Goal: Information Seeking & Learning: Understand process/instructions

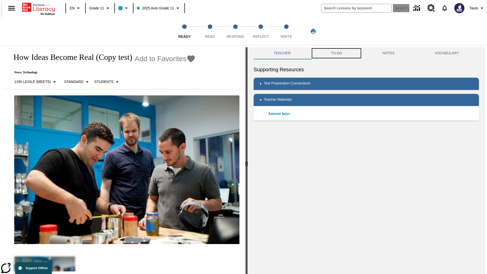
click at [336, 53] on button "TO-DO" at bounding box center [337, 53] width 52 height 12
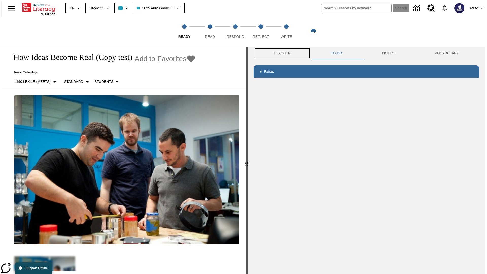
click at [281, 53] on button "Teacher" at bounding box center [282, 53] width 57 height 12
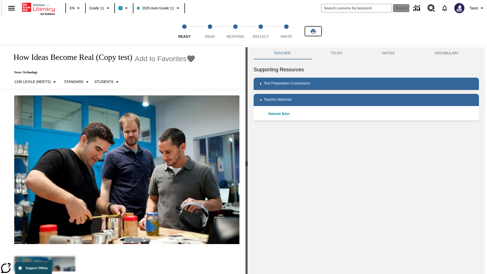
click at [313, 31] on icon "Print" at bounding box center [313, 31] width 5 height 5
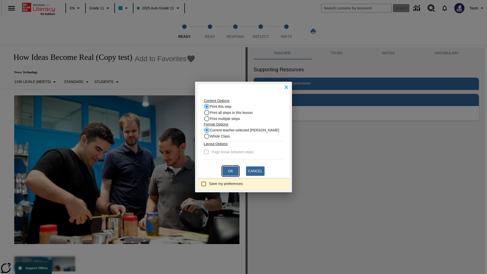
click at [231, 171] on button "Ok" at bounding box center [231, 170] width 16 height 9
